Goal: Task Accomplishment & Management: Manage account settings

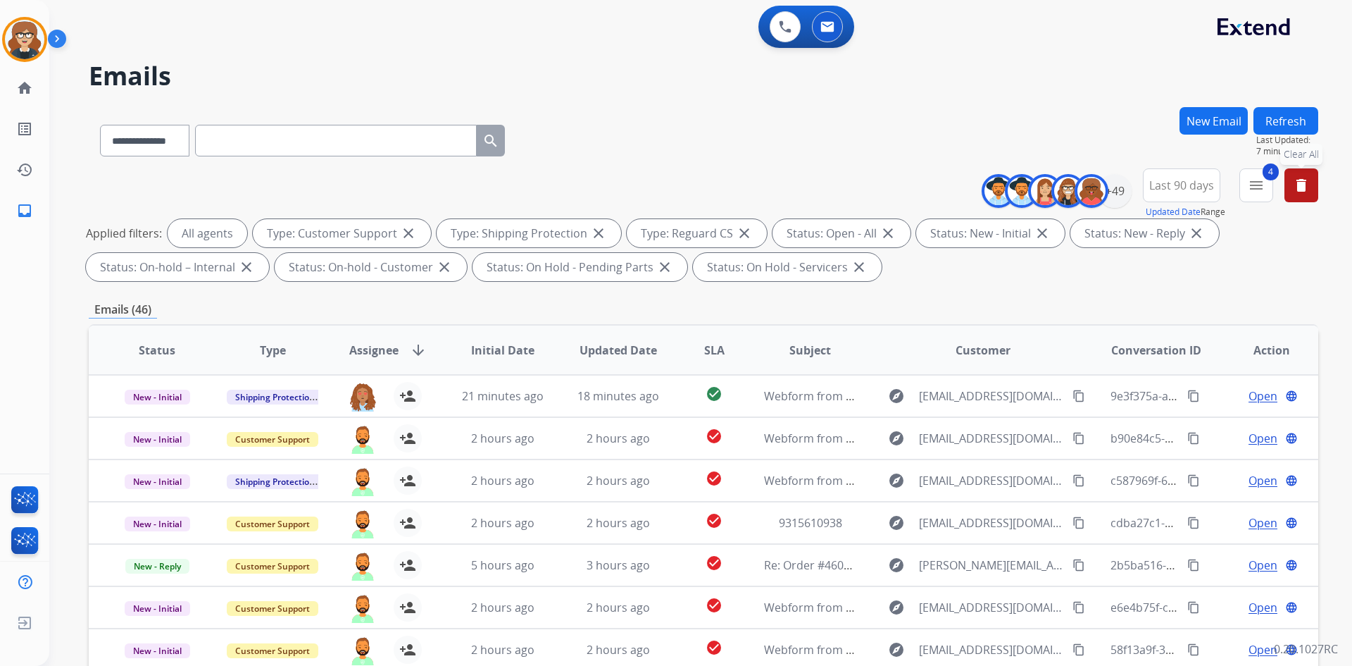
select select "**********"
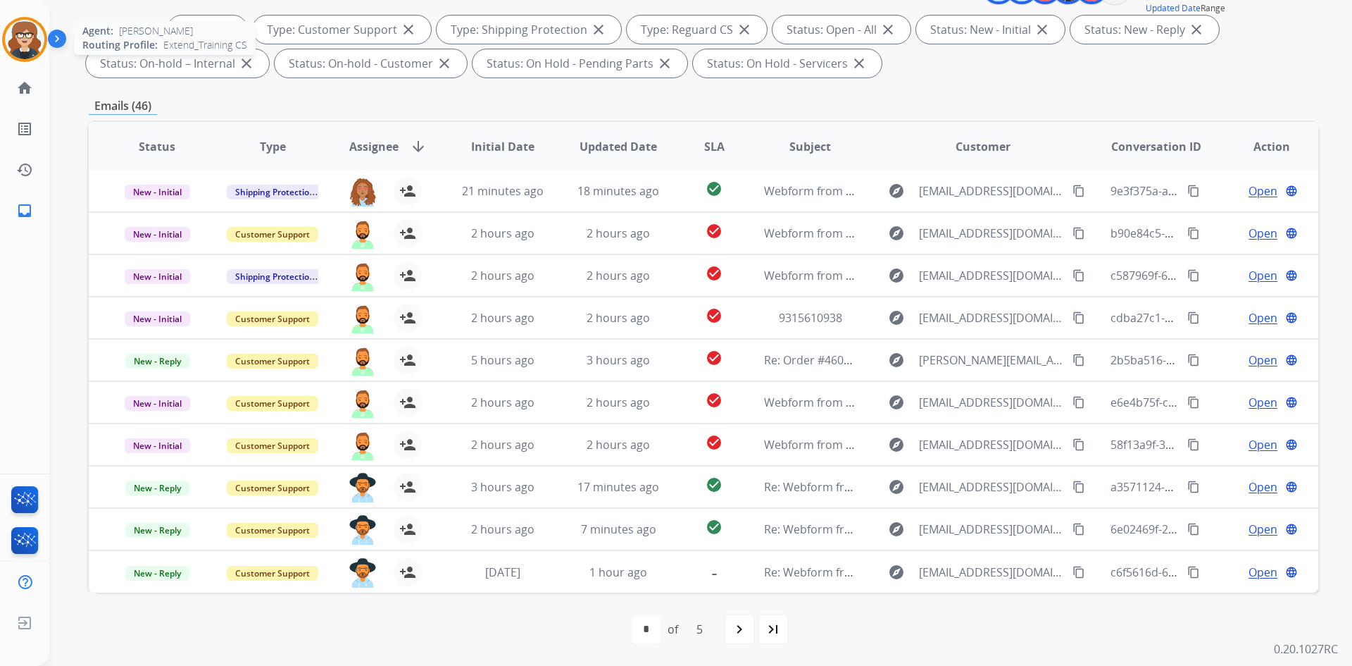
click at [12, 31] on img at bounding box center [24, 39] width 39 height 39
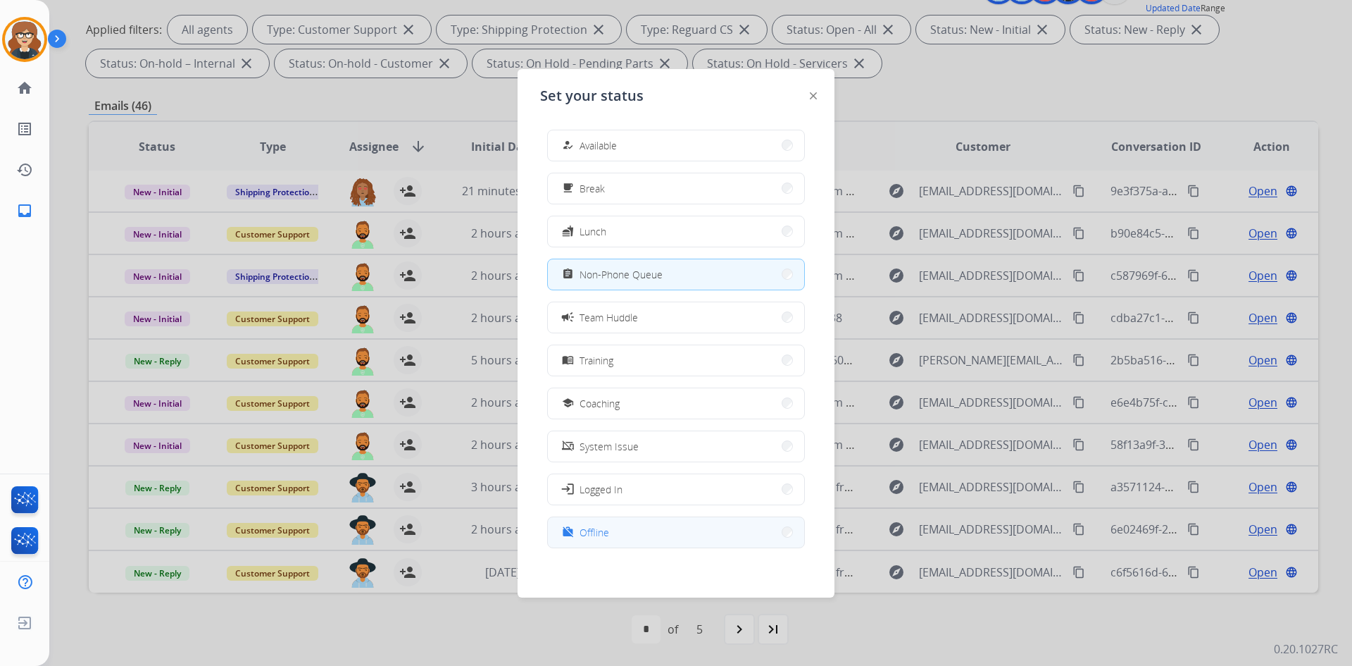
click at [618, 531] on button "work_off Offline" at bounding box center [676, 532] width 256 height 30
